Goal: Information Seeking & Learning: Check status

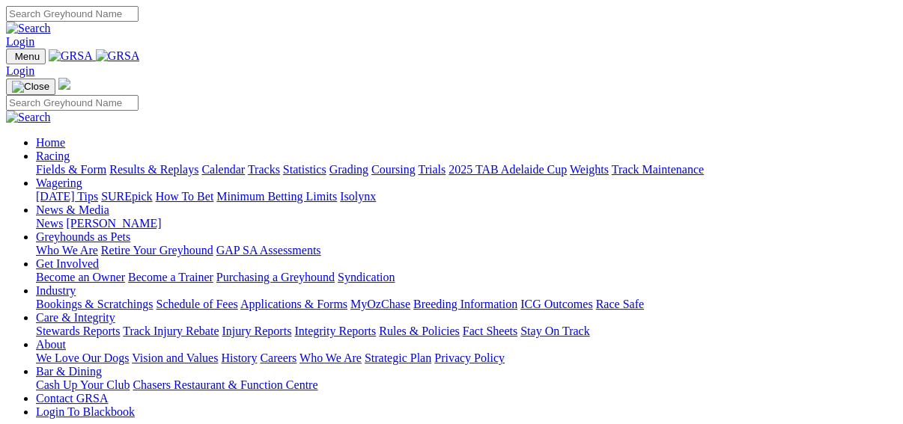
click at [70, 150] on link "Racing" at bounding box center [53, 156] width 34 height 13
click at [37, 163] on link "Fields & Form" at bounding box center [71, 169] width 70 height 13
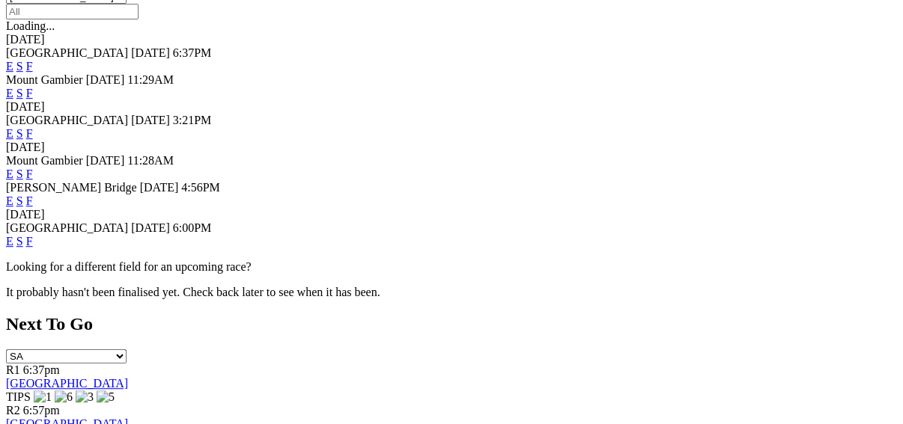
scroll to position [419, 0]
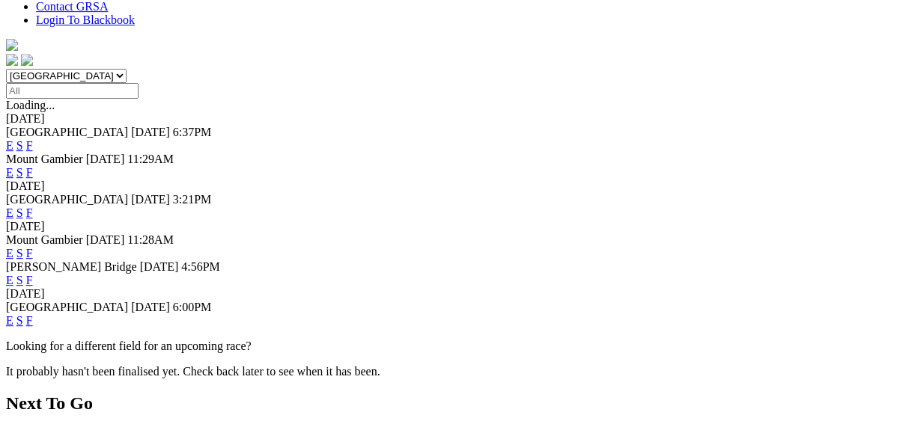
click at [33, 314] on link "F" at bounding box center [29, 320] width 7 height 13
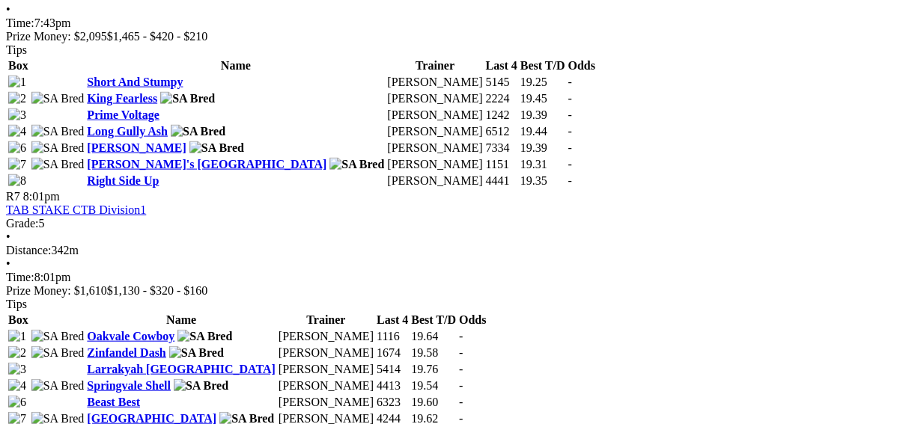
scroll to position [2156, 0]
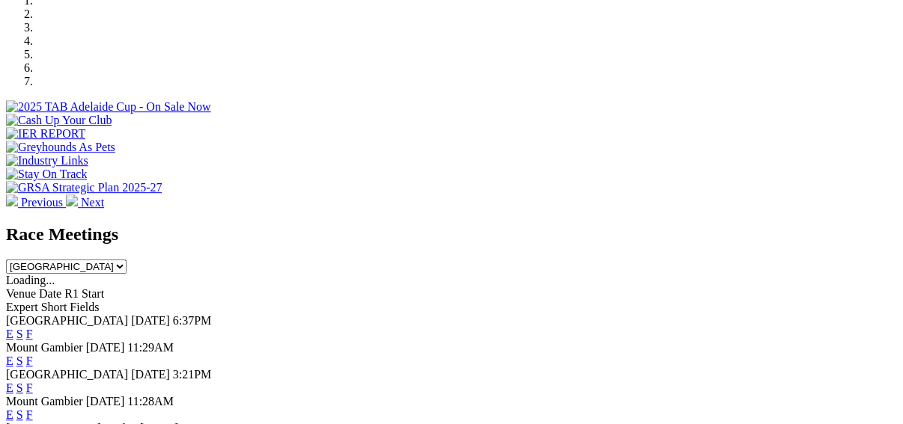
scroll to position [479, 0]
click at [33, 382] on link "F" at bounding box center [29, 388] width 7 height 13
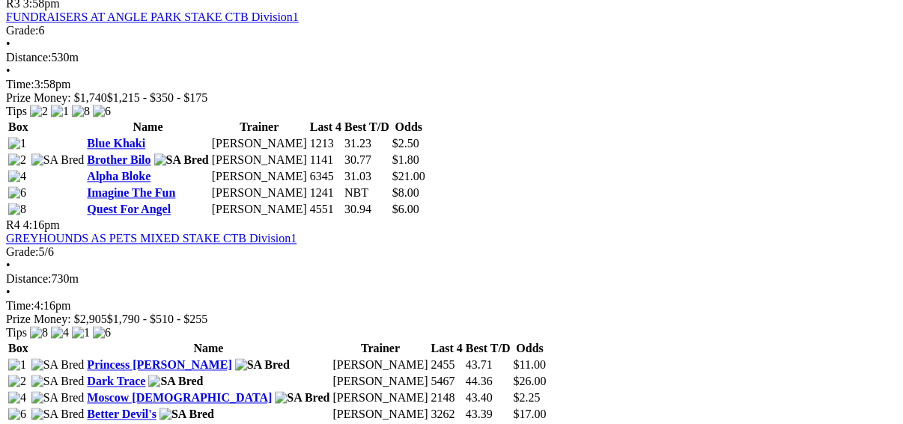
scroll to position [1198, 0]
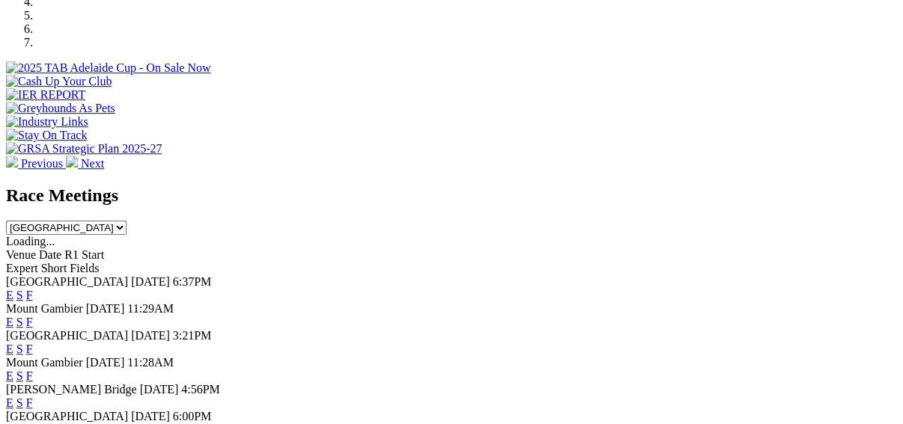
scroll to position [539, 0]
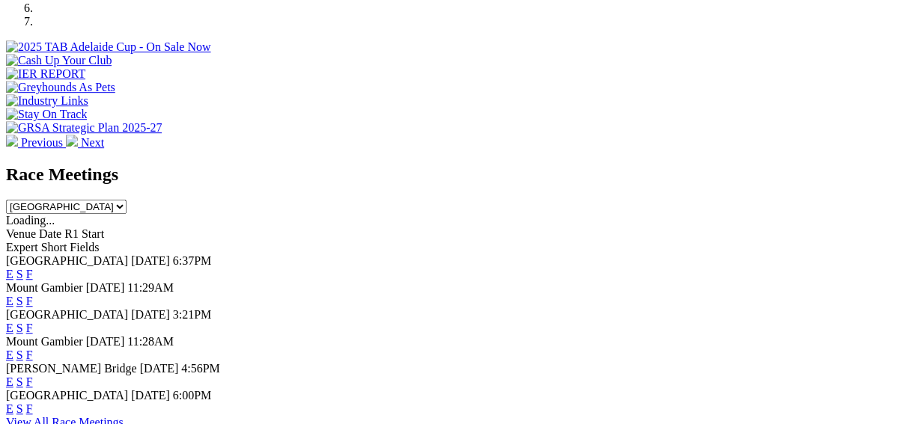
click at [33, 376] on link "F" at bounding box center [29, 382] width 7 height 13
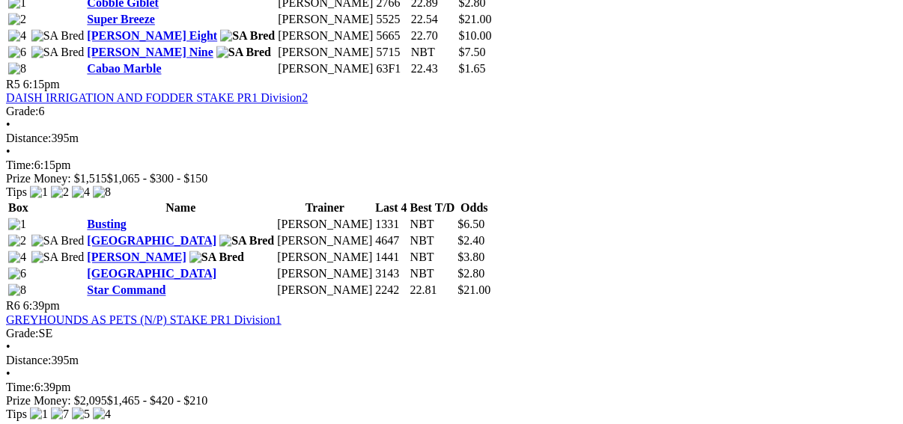
scroll to position [1557, 0]
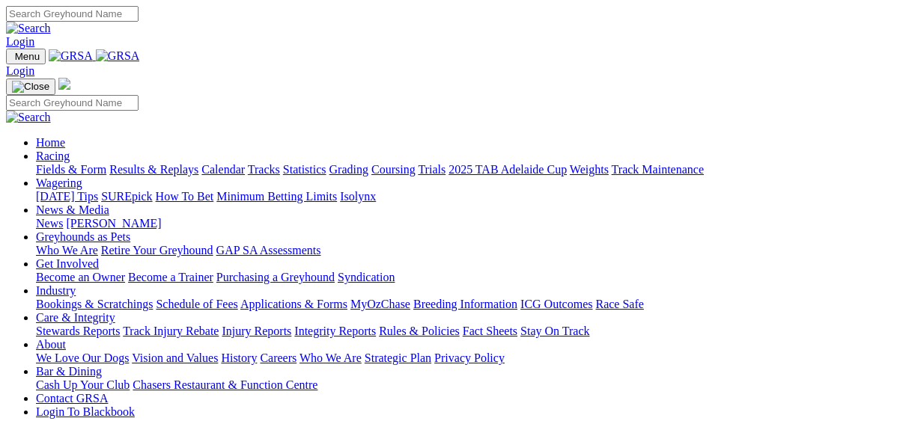
scroll to position [539, 0]
click at [152, 190] on link "SUREpick" at bounding box center [126, 196] width 51 height 13
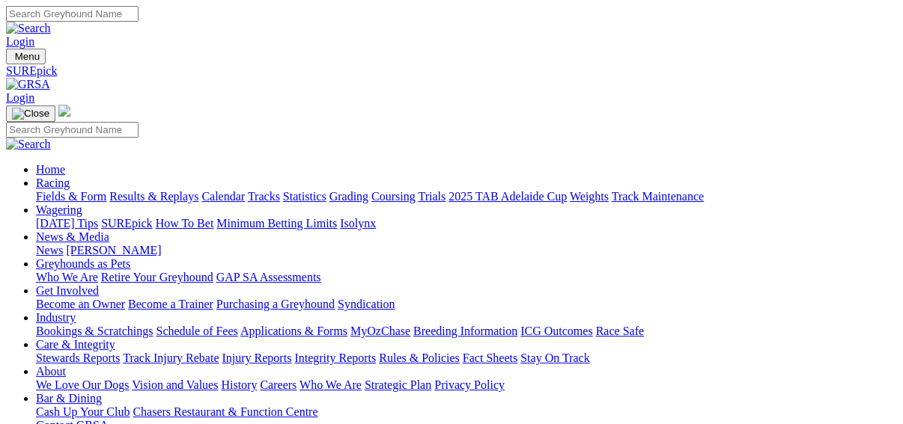
click at [162, 190] on link "Results & Replays" at bounding box center [153, 196] width 89 height 13
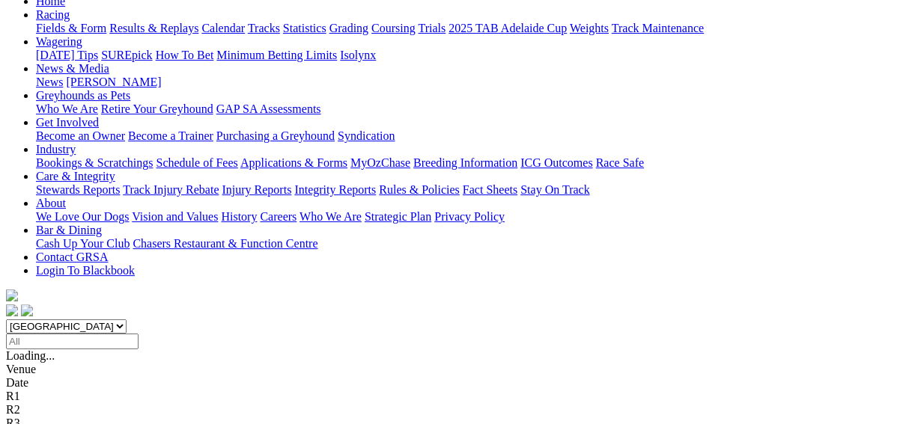
scroll to position [240, 0]
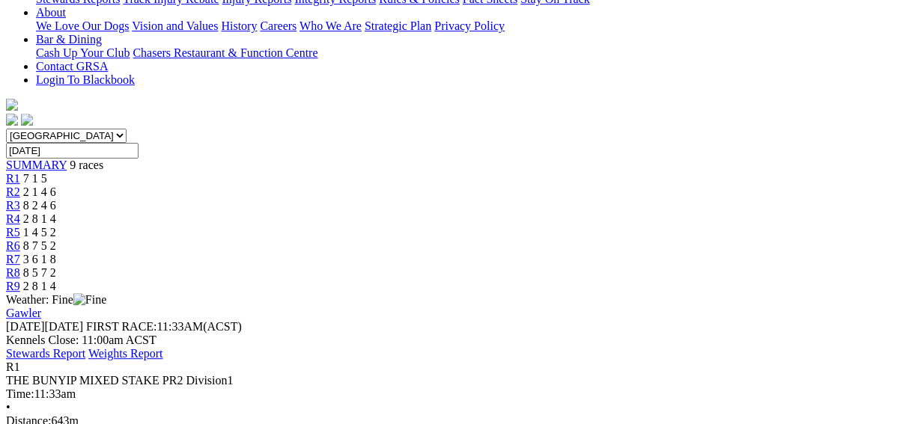
scroll to position [120, 0]
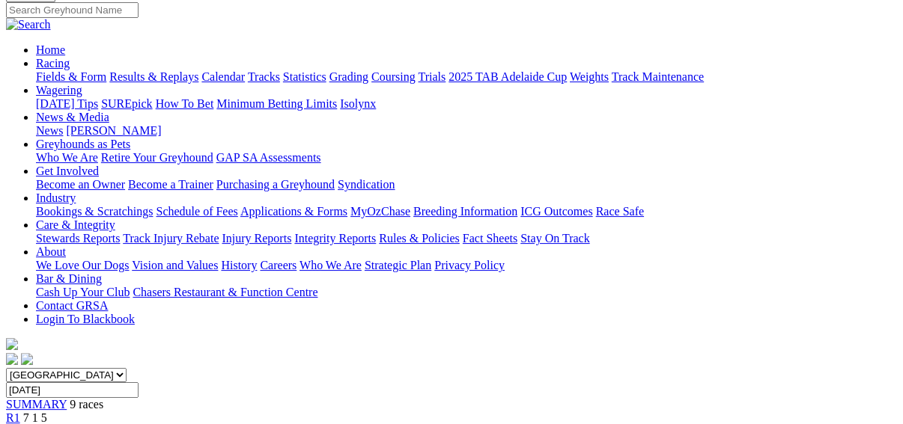
click at [20, 424] on span "R2" at bounding box center [13, 431] width 14 height 13
